Goal: Answer question/provide support

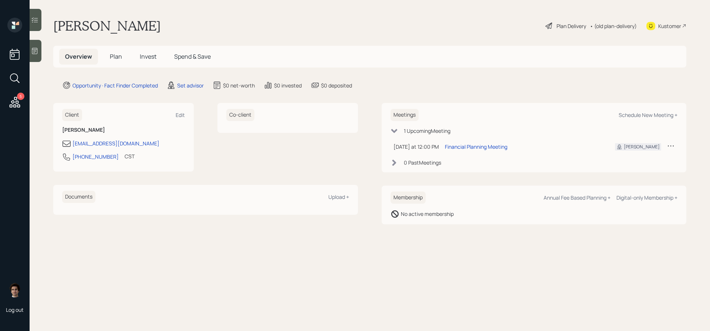
click at [34, 52] on icon at bounding box center [35, 51] width 6 height 6
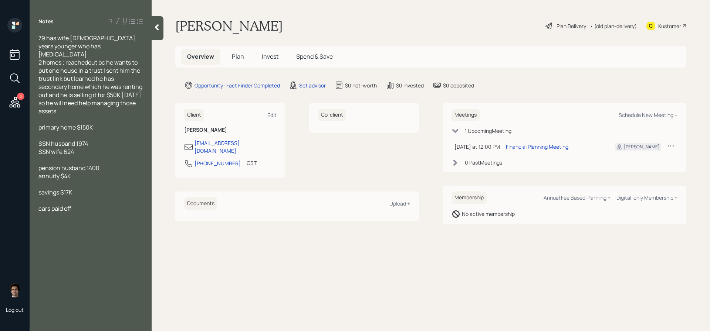
click at [89, 53] on span "79 has wife 3 years younger who has cancer 2 homes ; reachedout bc he wants to …" at bounding box center [90, 74] width 105 height 81
click at [124, 82] on span "79 has wife 3 years younger who has cancer 2 homes ; reached out bc he wants to…" at bounding box center [90, 74] width 105 height 81
click at [130, 102] on div "79 has wife 3 years younger who has cancer 2 homes ; reached out bc he wants to…" at bounding box center [90, 74] width 104 height 81
drag, startPoint x: 89, startPoint y: 181, endPoint x: 47, endPoint y: 166, distance: 45.2
click at [47, 166] on div "79 has wife 3 years younger who has cancer 2 homes ; reached out bc he wants to…" at bounding box center [90, 123] width 104 height 179
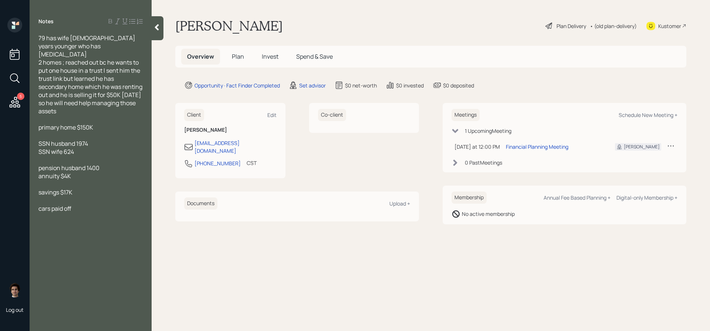
click at [67, 180] on div at bounding box center [90, 184] width 104 height 8
drag, startPoint x: 86, startPoint y: 170, endPoint x: 81, endPoint y: 169, distance: 4.8
click at [81, 169] on div "pension husband 1400 annuity $4K" at bounding box center [90, 172] width 104 height 16
drag, startPoint x: 82, startPoint y: 169, endPoint x: 20, endPoint y: 157, distance: 62.7
click at [20, 157] on div "5 Log out Notes 79 has wife 3 years younger who has cancer 2 homes ; reached ou…" at bounding box center [355, 165] width 710 height 331
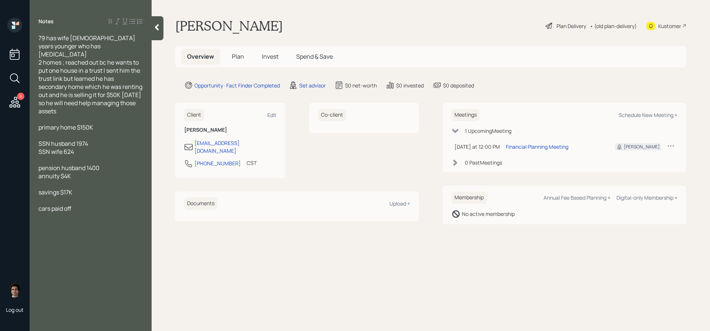
click at [91, 205] on div "cars paid off" at bounding box center [90, 209] width 104 height 8
drag, startPoint x: 82, startPoint y: 185, endPoint x: 33, endPoint y: 185, distance: 49.5
click at [33, 185] on div "79 has wife 3 years younger who has cancer 2 homes ; reached out bc he wants to…" at bounding box center [91, 123] width 122 height 179
click at [48, 197] on div at bounding box center [90, 201] width 104 height 8
click at [675, 24] on div "Kustomer" at bounding box center [669, 26] width 23 height 8
